Goal: Task Accomplishment & Management: Complete application form

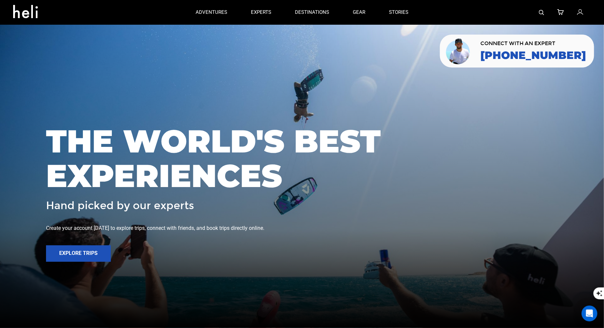
click at [577, 11] on div at bounding box center [505, 12] width 171 height 25
click at [582, 11] on icon at bounding box center [580, 12] width 6 height 9
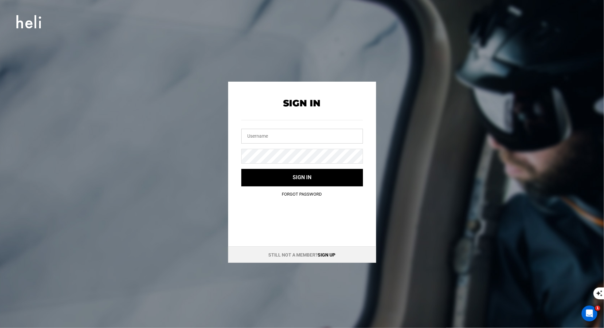
type input "[EMAIL_ADDRESS][DOMAIN_NAME]"
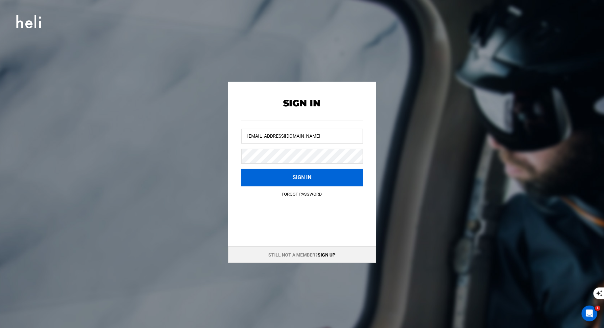
click at [286, 184] on button "Sign in" at bounding box center [302, 177] width 122 height 17
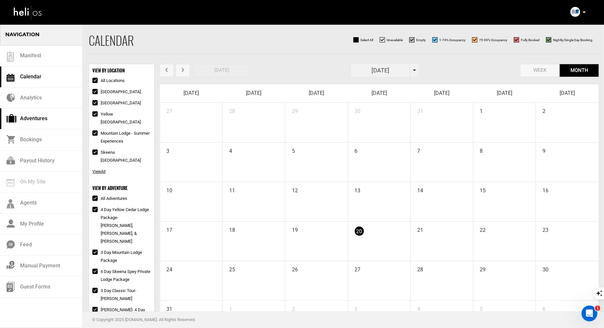
click at [28, 125] on link "Adventures" at bounding box center [41, 118] width 82 height 21
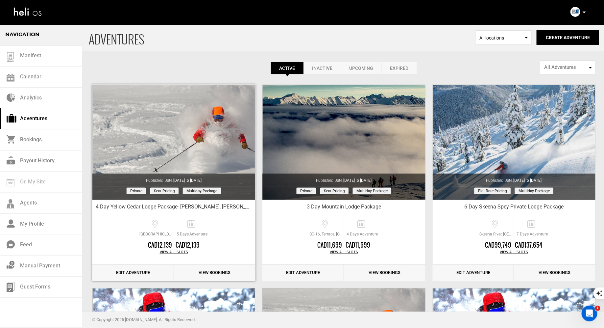
click at [140, 276] on link "Edit Adventure" at bounding box center [133, 272] width 82 height 16
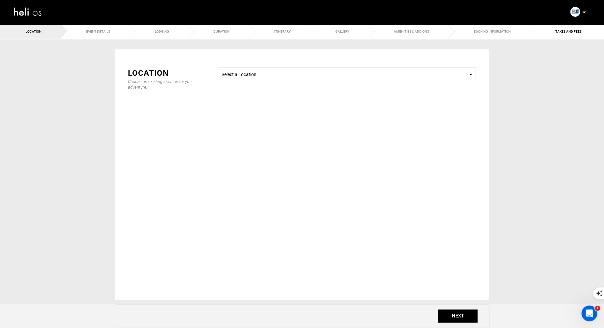
type input "4 Day Yellow Cedar Lodge Package- [PERSON_NAME], [PERSON_NAME], & [PERSON_NAME]"
checkbox input "true"
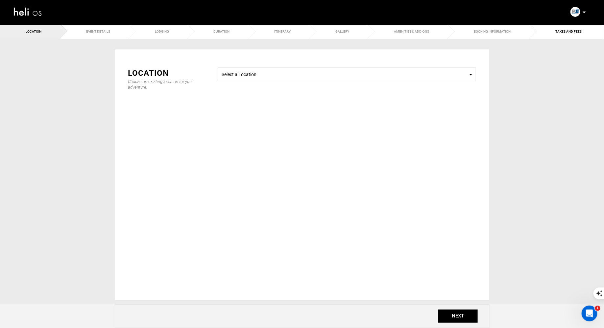
checkbox input "true"
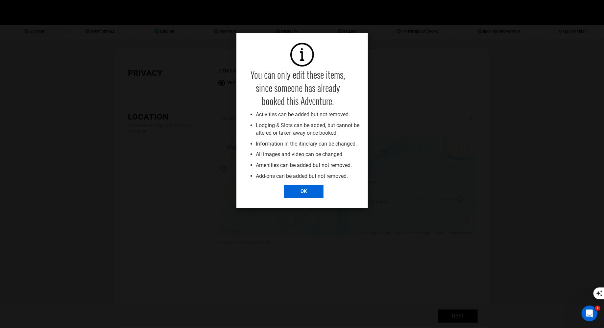
click at [313, 194] on input "OK" at bounding box center [303, 191] width 39 height 13
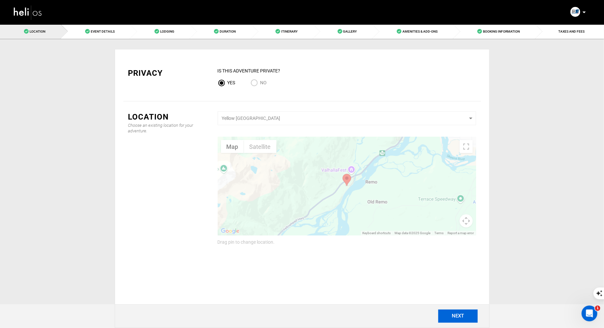
click at [461, 314] on button "NEXT" at bounding box center [457, 315] width 39 height 13
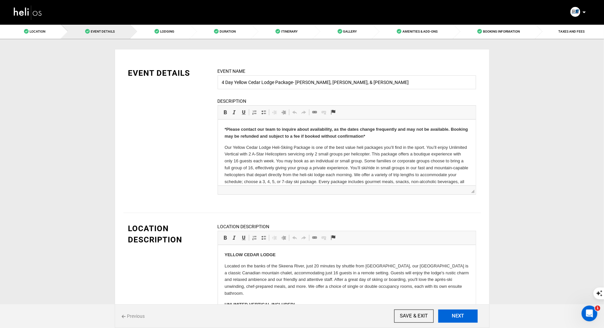
click at [461, 314] on button "NEXT" at bounding box center [457, 315] width 39 height 13
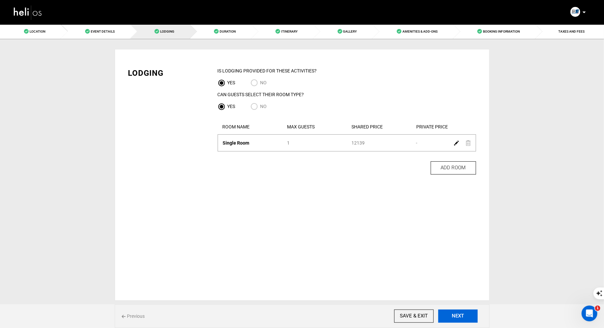
click at [461, 314] on button "NEXT" at bounding box center [457, 315] width 39 height 13
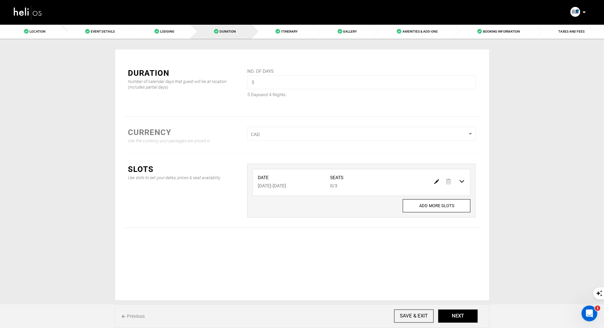
click at [436, 182] on img at bounding box center [436, 181] width 5 height 5
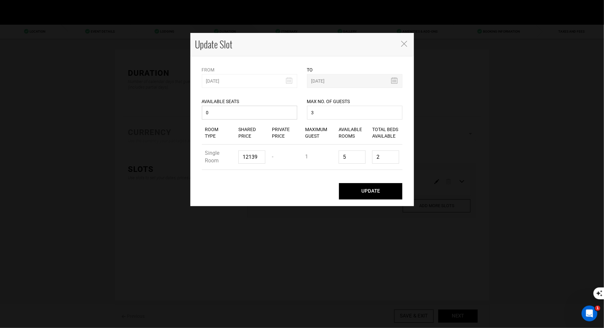
click at [252, 114] on input "0" at bounding box center [249, 113] width 95 height 14
type input "2"
click at [361, 194] on button "UPDATE" at bounding box center [370, 191] width 63 height 16
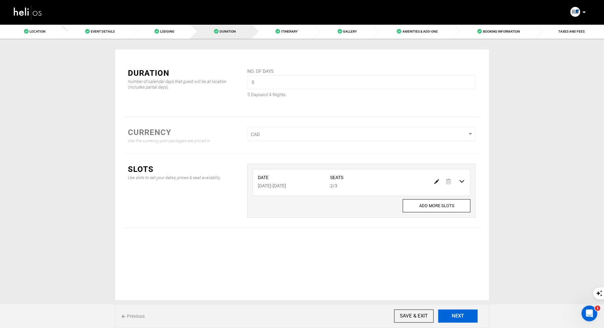
click at [458, 315] on button "NEXT" at bounding box center [457, 315] width 39 height 13
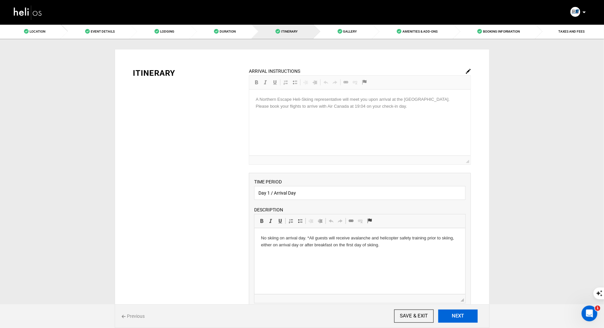
click at [458, 315] on button "NEXT" at bounding box center [457, 315] width 39 height 13
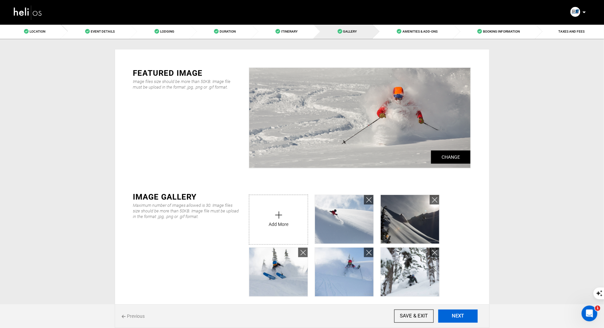
click at [458, 315] on button "NEXT" at bounding box center [457, 315] width 39 height 13
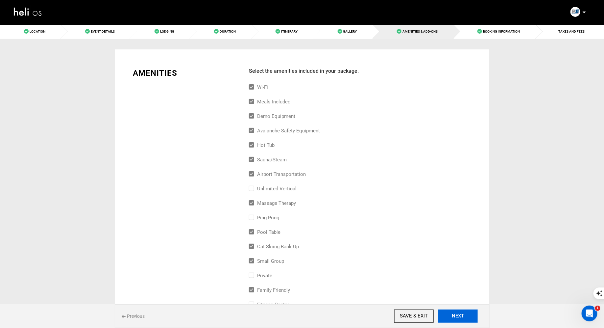
click at [458, 315] on button "NEXT" at bounding box center [457, 315] width 39 height 13
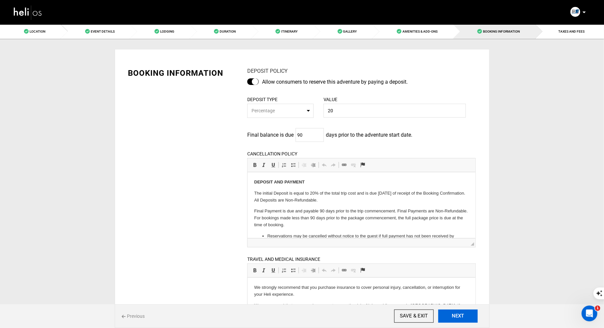
click at [458, 315] on button "NEXT" at bounding box center [457, 315] width 39 height 13
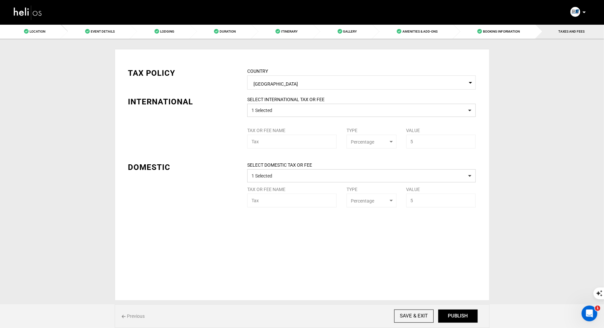
click at [358, 116] on div "SELECT INTERNATIONAL TAX OR FEE 1 Selected Tax or Fee Name Tax Type Select Type…" at bounding box center [361, 122] width 238 height 52
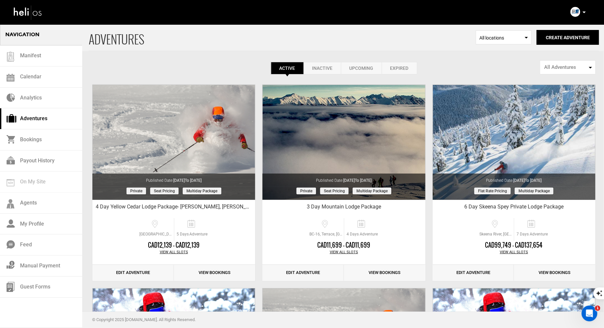
click at [583, 12] on icon at bounding box center [584, 13] width 3 height 2
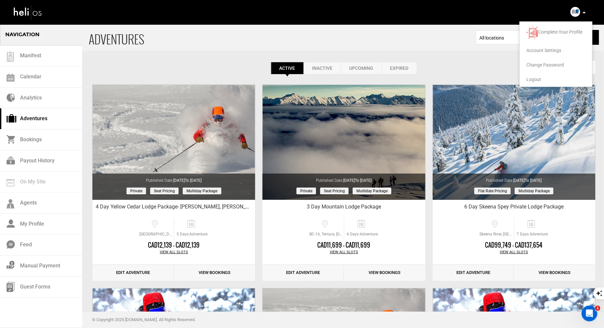
click at [533, 79] on span "Logout" at bounding box center [534, 79] width 15 height 5
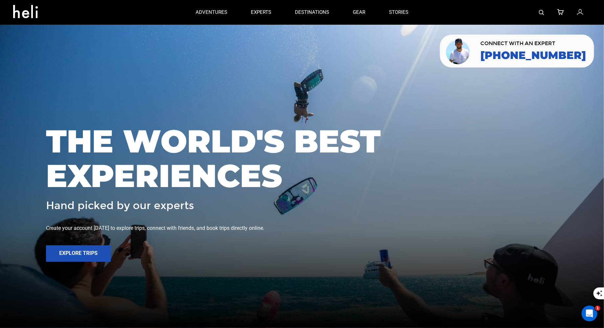
click at [541, 16] on link at bounding box center [541, 12] width 5 height 25
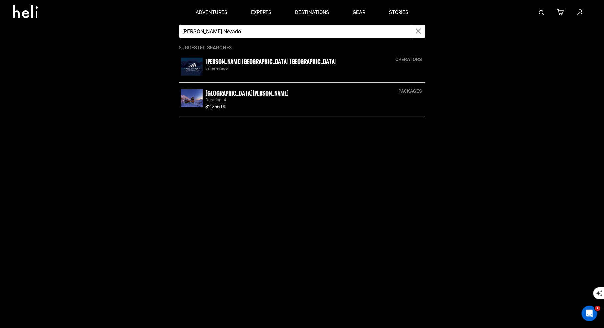
type input "Valle Nevado"
click at [212, 61] on small "Valle Nevado Ski Resort Chile" at bounding box center [271, 61] width 131 height 8
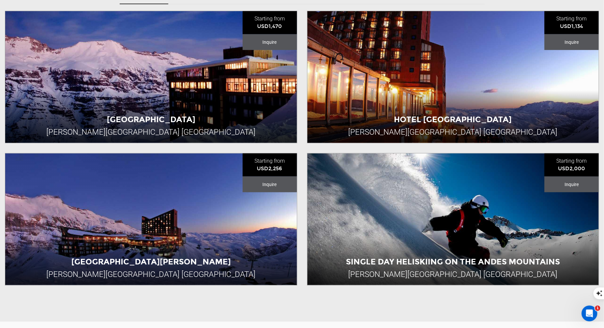
scroll to position [293, 0]
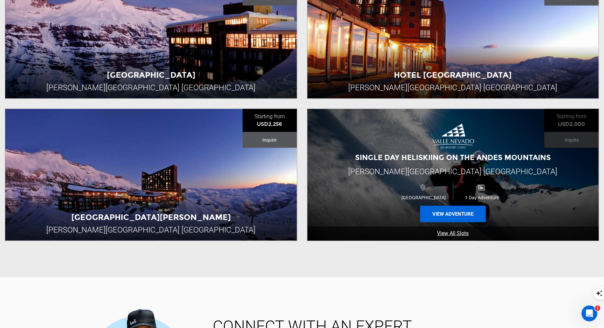
click at [440, 206] on button "View Adventure" at bounding box center [453, 214] width 66 height 16
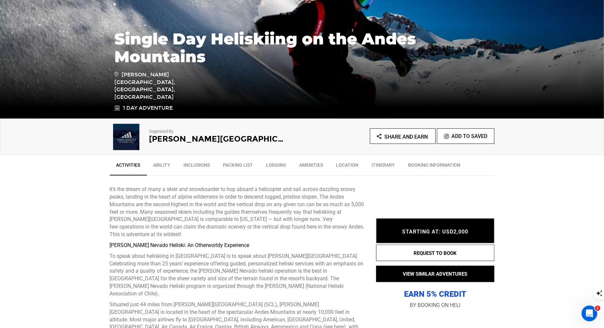
scroll to position [175, 0]
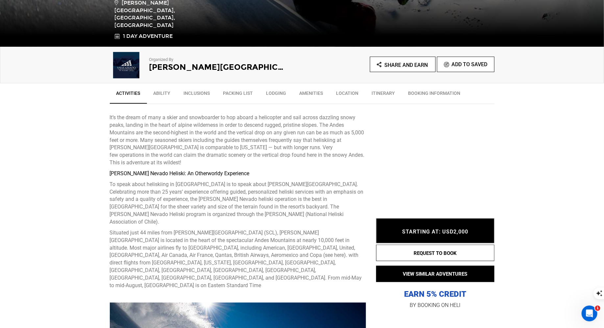
click at [158, 95] on link "Ability" at bounding box center [162, 94] width 30 height 16
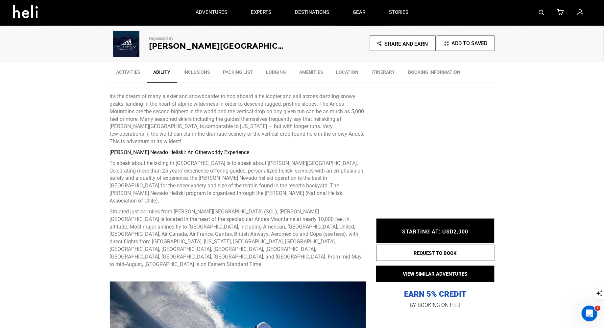
scroll to position [69, 0]
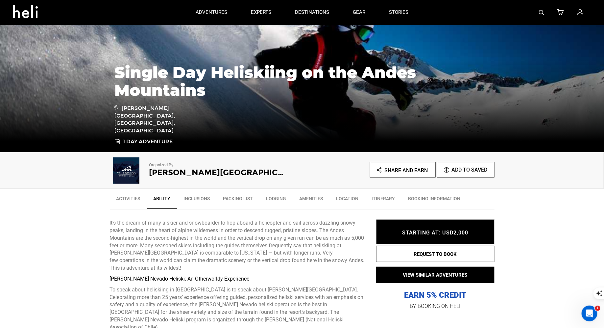
click at [199, 198] on link "Inclusions" at bounding box center [196, 200] width 39 height 16
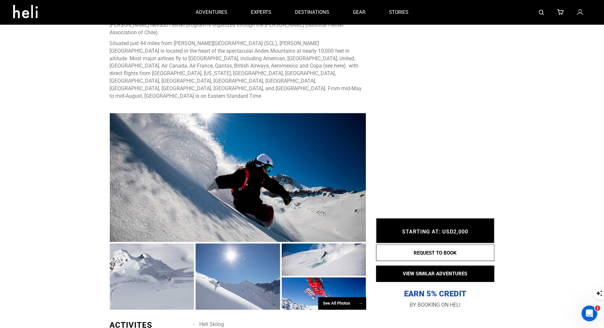
scroll to position [0, 0]
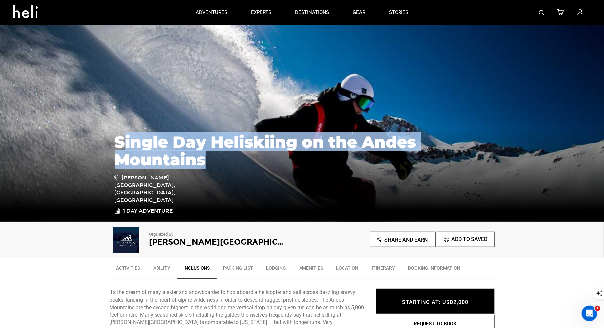
drag, startPoint x: 215, startPoint y: 174, endPoint x: 121, endPoint y: 155, distance: 96.6
click at [121, 155] on h1 "Single Day Heliskiing on the Andes Mountains" at bounding box center [302, 151] width 375 height 36
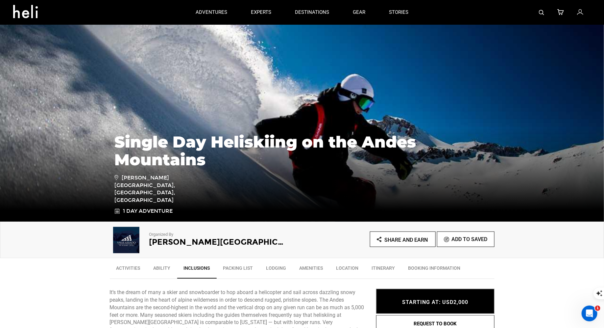
click at [111, 155] on div "Single Day Heliskiing on the Andes Mountains Valle Nevado Ski Resort, Lo Barnec…" at bounding box center [302, 170] width 385 height 88
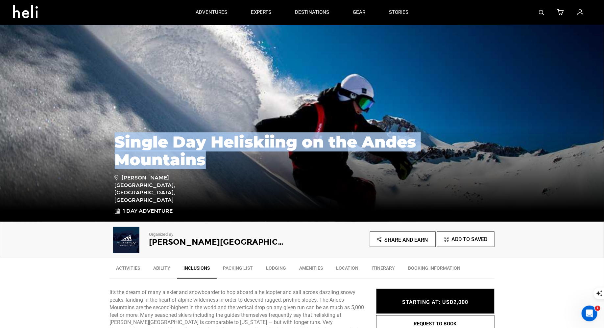
drag, startPoint x: 208, startPoint y: 173, endPoint x: 112, endPoint y: 153, distance: 98.4
click at [112, 153] on div "Single Day Heliskiing on the Andes Mountains Valle Nevado Ski Resort, Lo Barnec…" at bounding box center [302, 170] width 385 height 88
copy h1 "Single Day Heliskiing on the Andes Mountains"
